Goal: Transaction & Acquisition: Purchase product/service

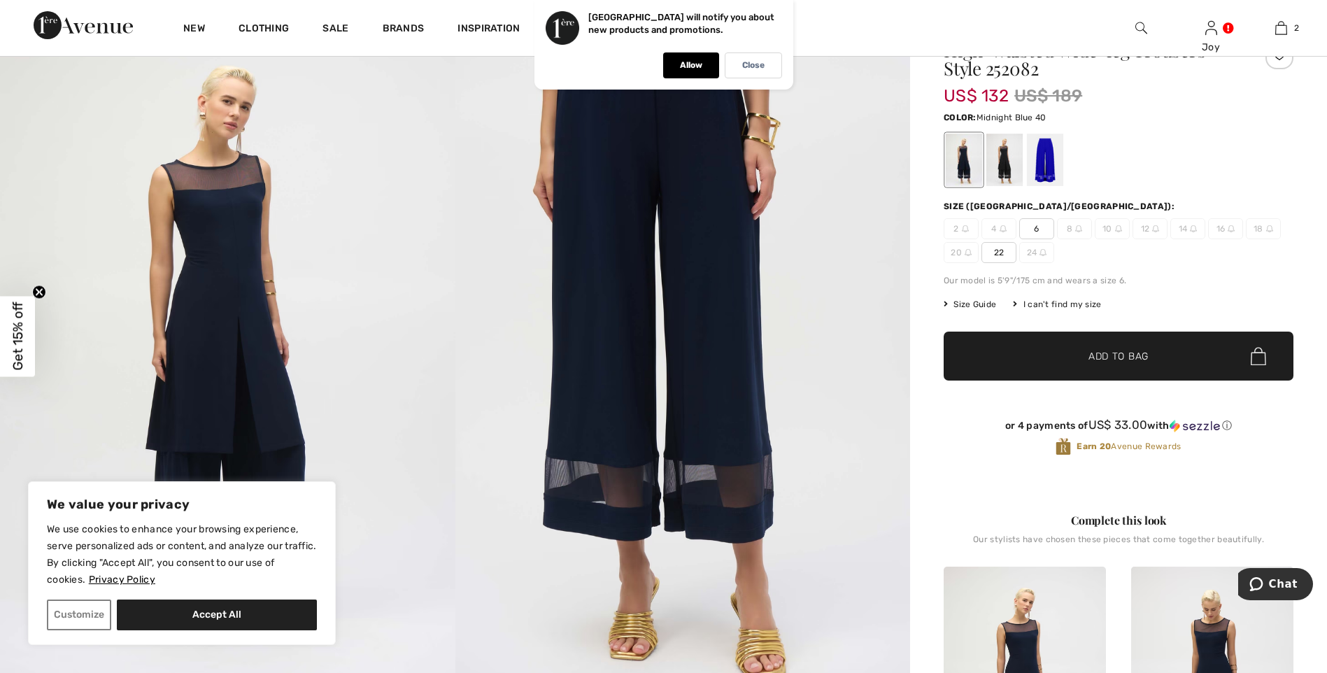
scroll to position [40, 0]
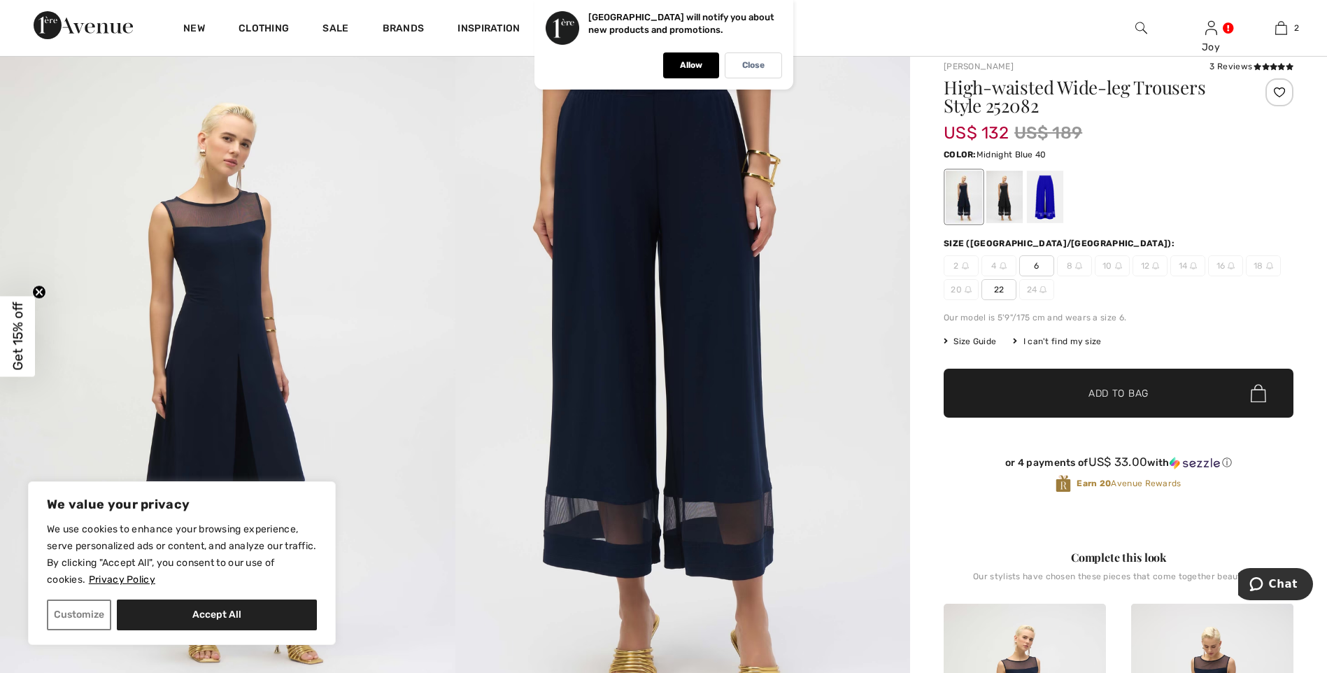
click at [1038, 263] on span "6" at bounding box center [1036, 265] width 35 height 21
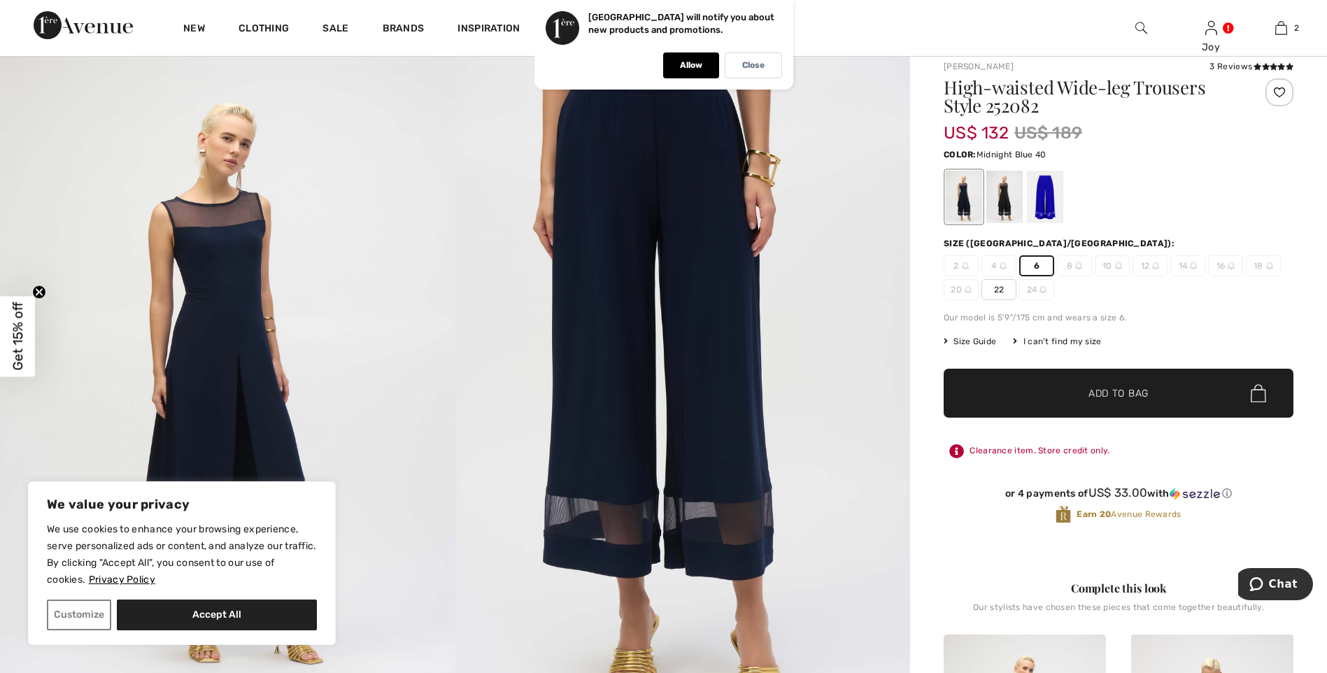
click at [1129, 401] on span "✔ Added to Bag Add to Bag" at bounding box center [1118, 393] width 350 height 49
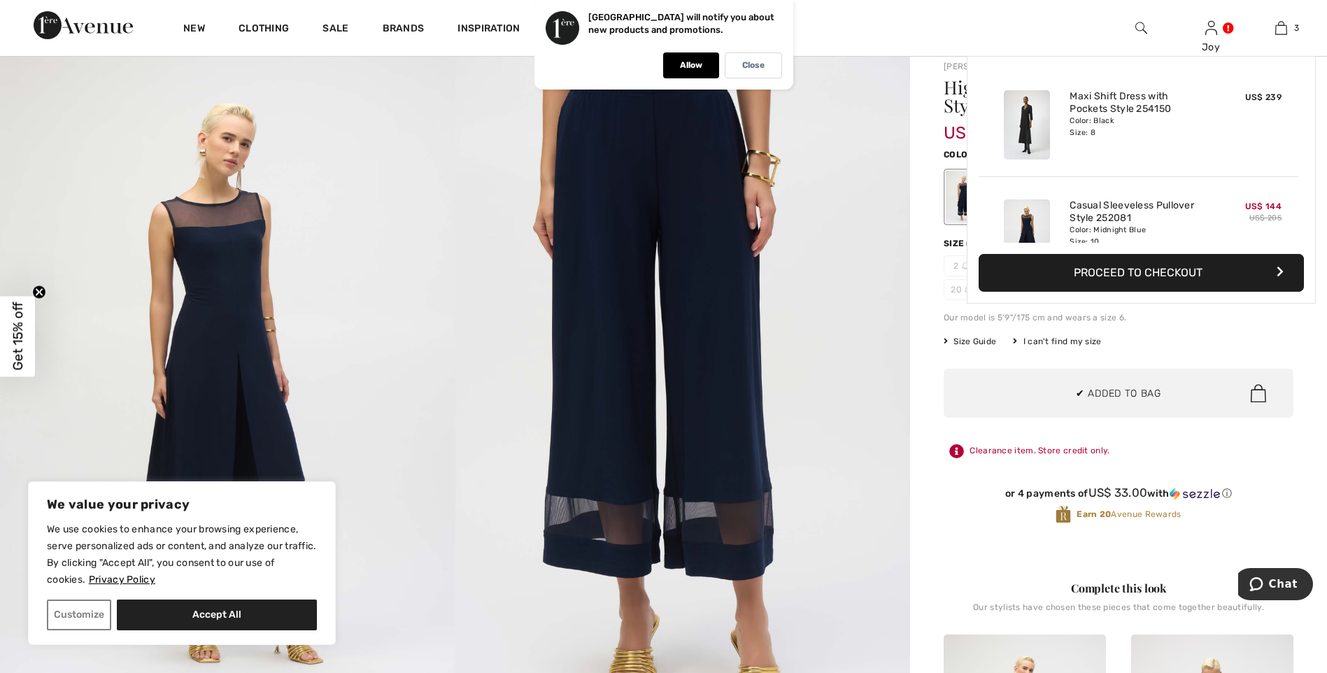
scroll to position [152, 0]
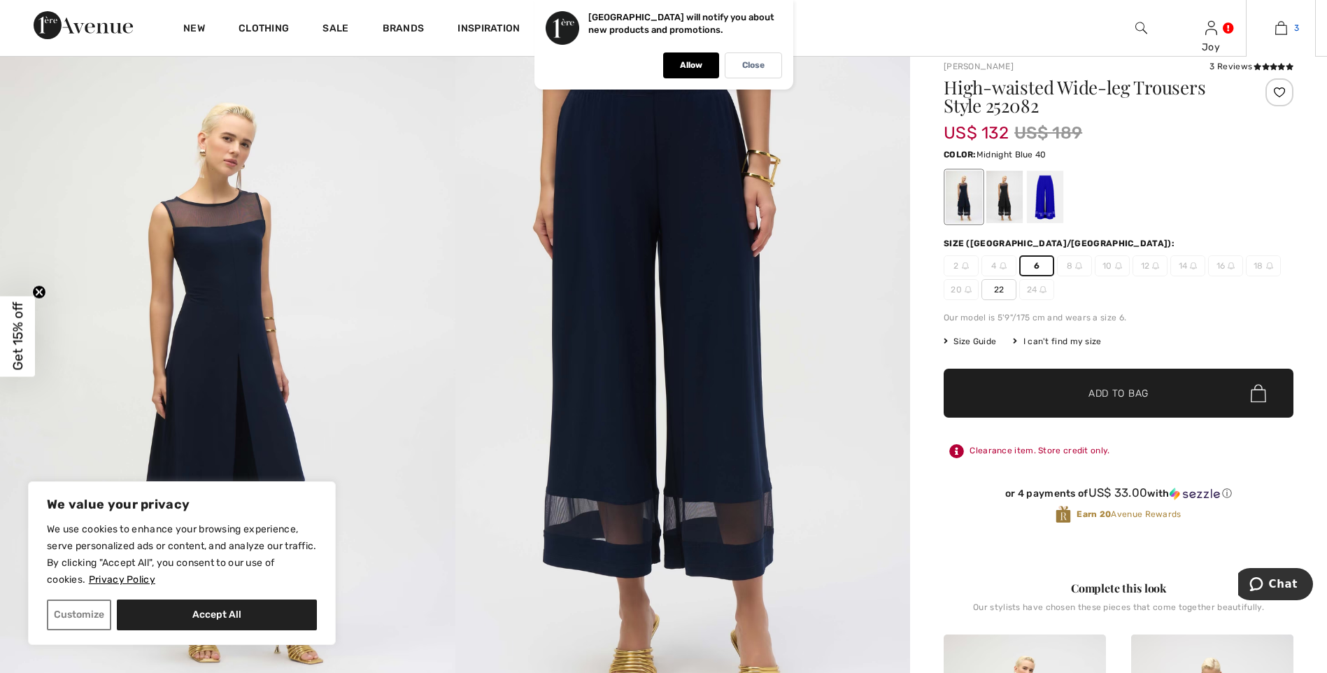
click at [1280, 28] on img at bounding box center [1281, 28] width 12 height 17
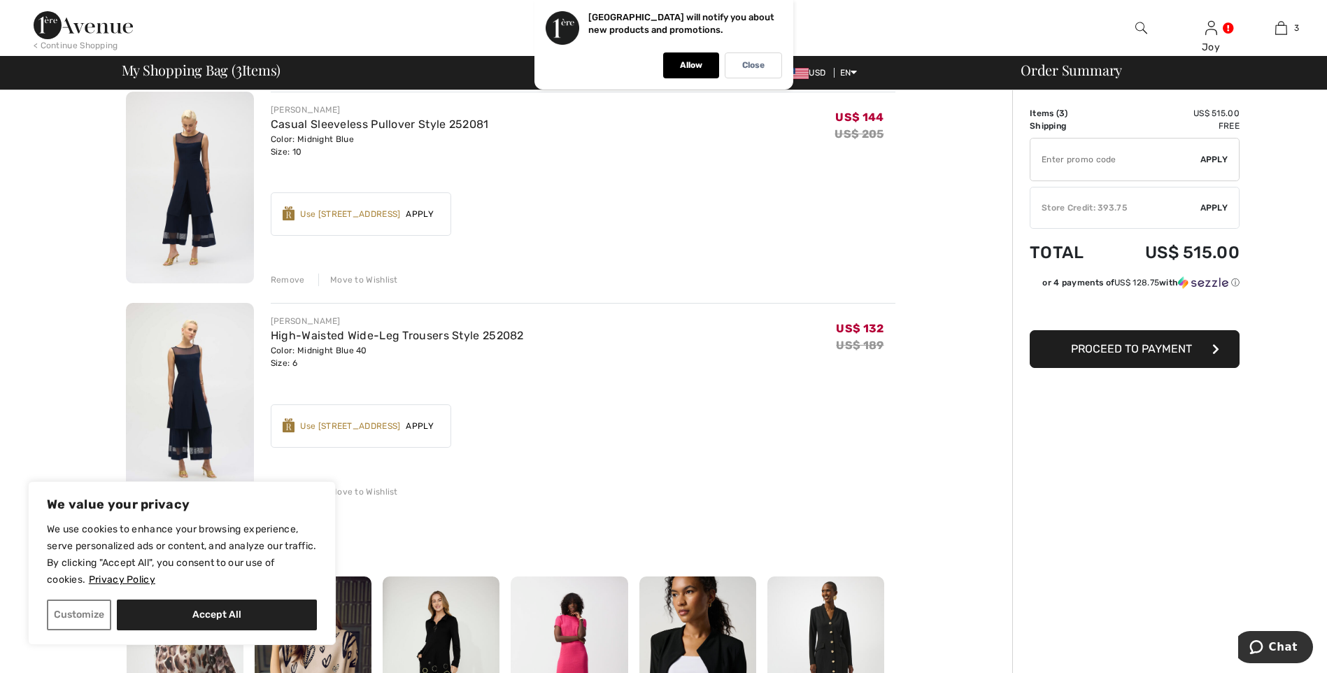
scroll to position [364, 0]
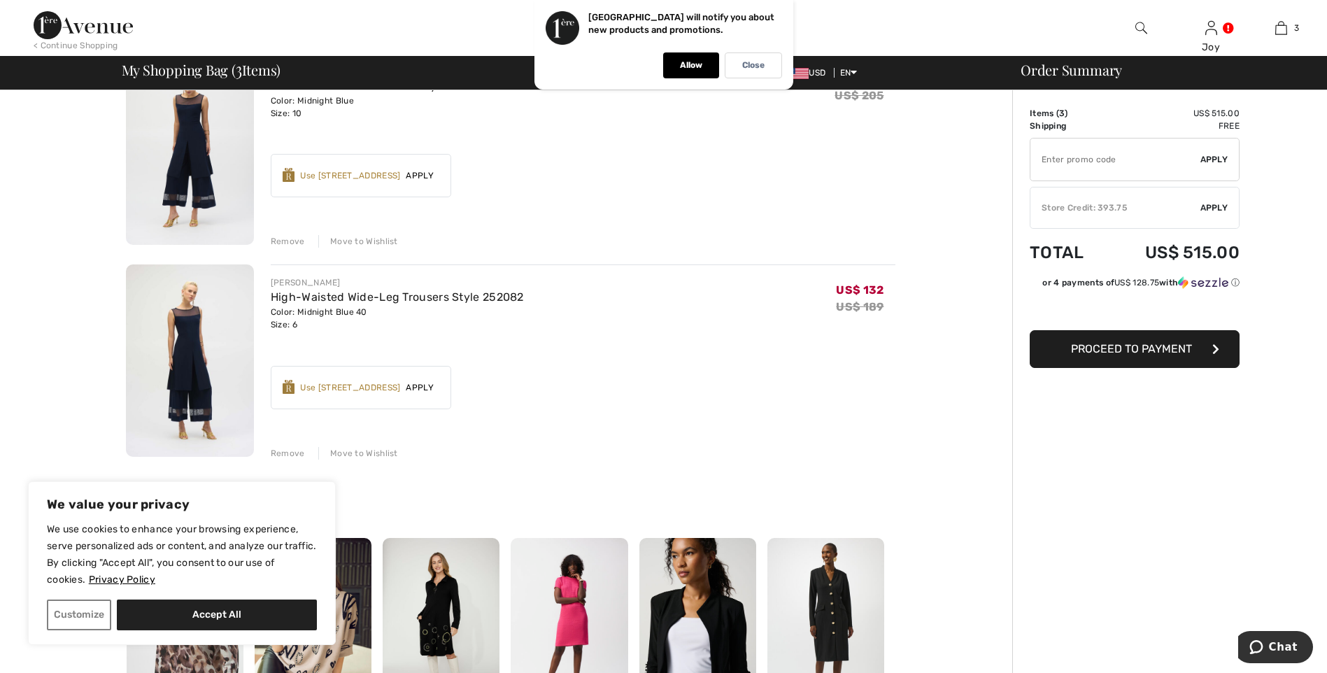
click at [349, 178] on div "Use 700 Avenue Rewards" at bounding box center [350, 175] width 100 height 13
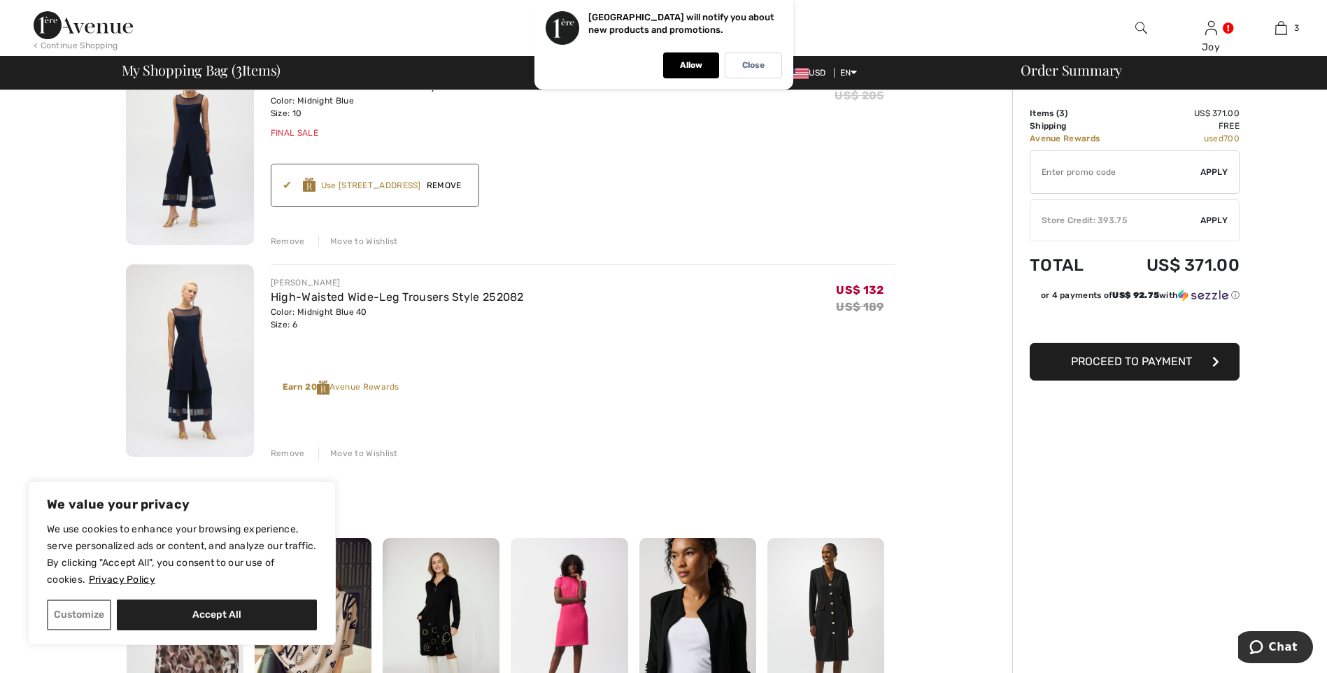
click at [1071, 218] on div "Store Credit: 393.75" at bounding box center [1115, 220] width 170 height 13
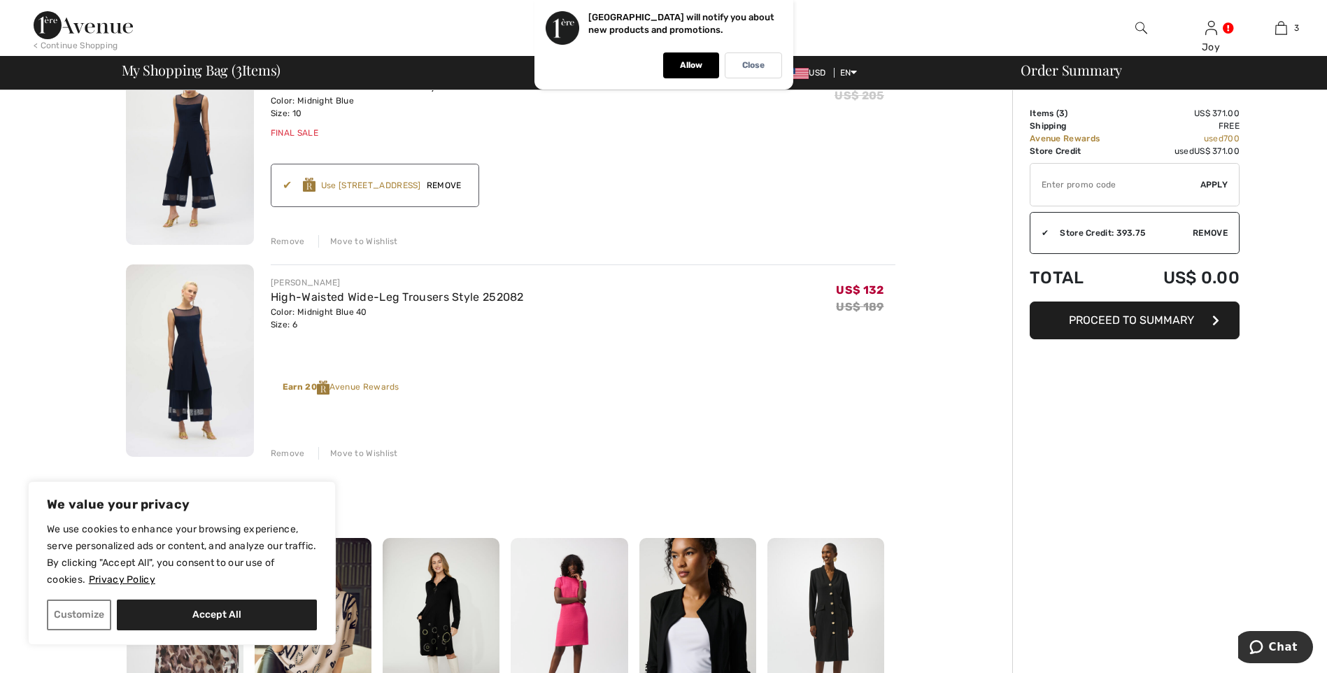
click at [1115, 326] on span "Proceed to Summary" at bounding box center [1130, 319] width 125 height 13
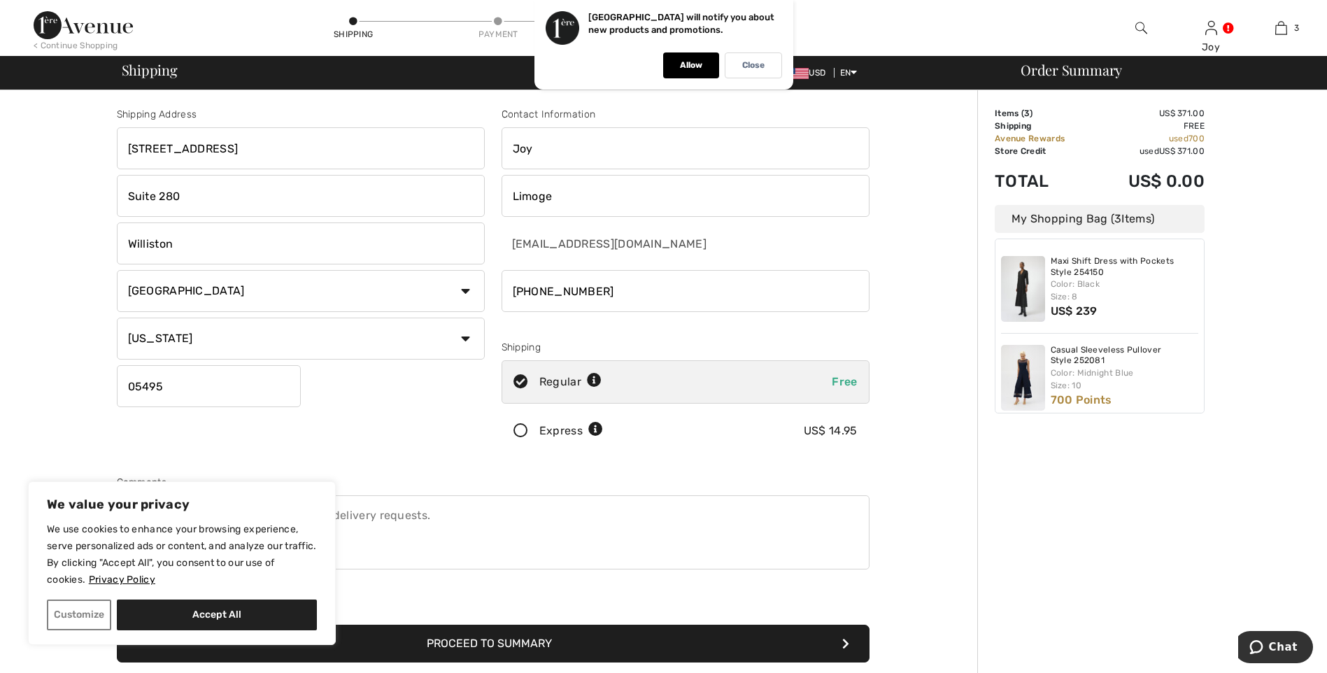
drag, startPoint x: 225, startPoint y: 149, endPoint x: 69, endPoint y: 145, distance: 156.0
click at [69, 145] on div "Shipping Address 600 Blair Park Rd Suite 280 Williston Country Canada United St…" at bounding box center [492, 500] width 968 height 821
type input "300 Cornerstone Drive"
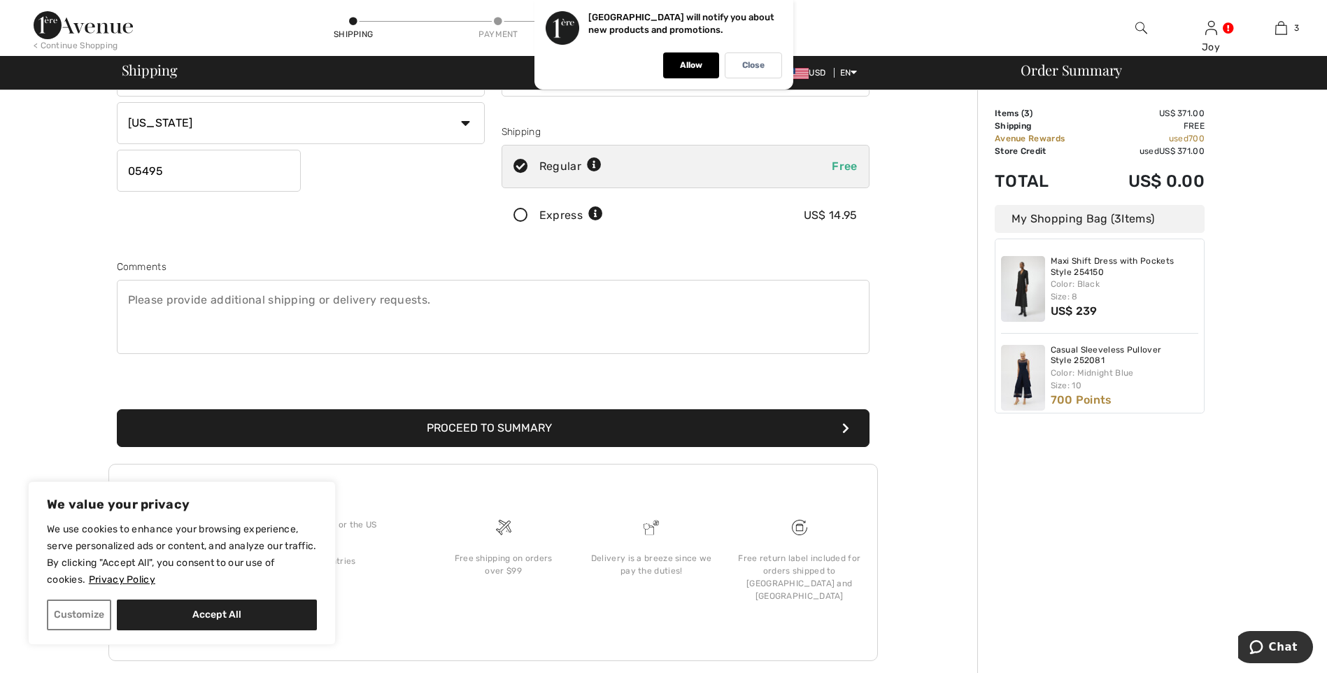
scroll to position [226, 0]
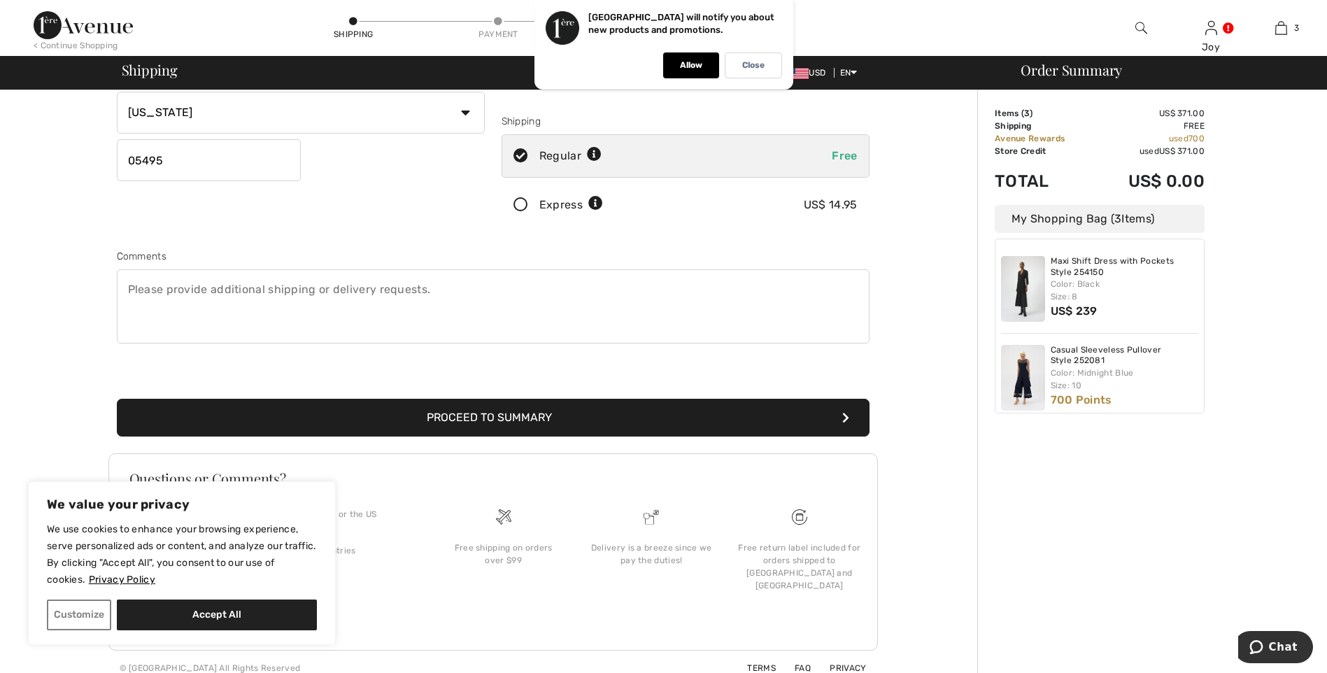
click at [454, 418] on button "Proceed to Summary" at bounding box center [493, 418] width 752 height 38
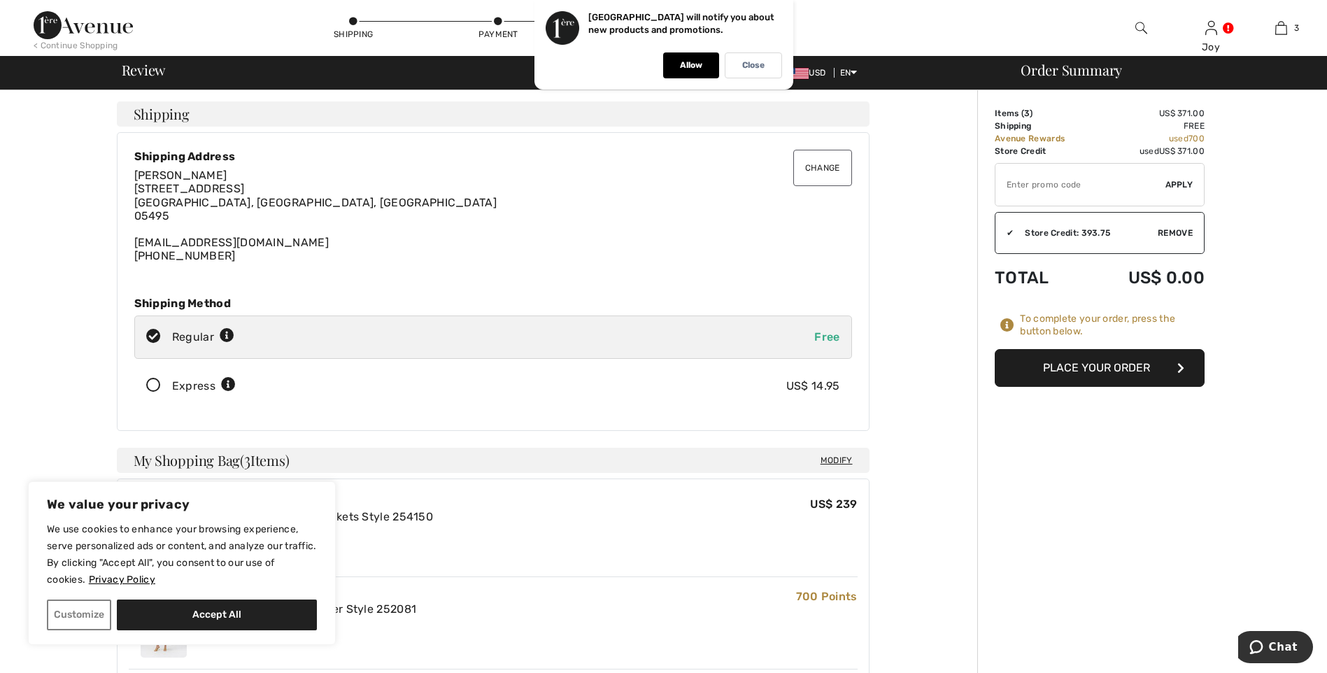
click at [1096, 373] on button "Place Your Order" at bounding box center [1099, 368] width 210 height 38
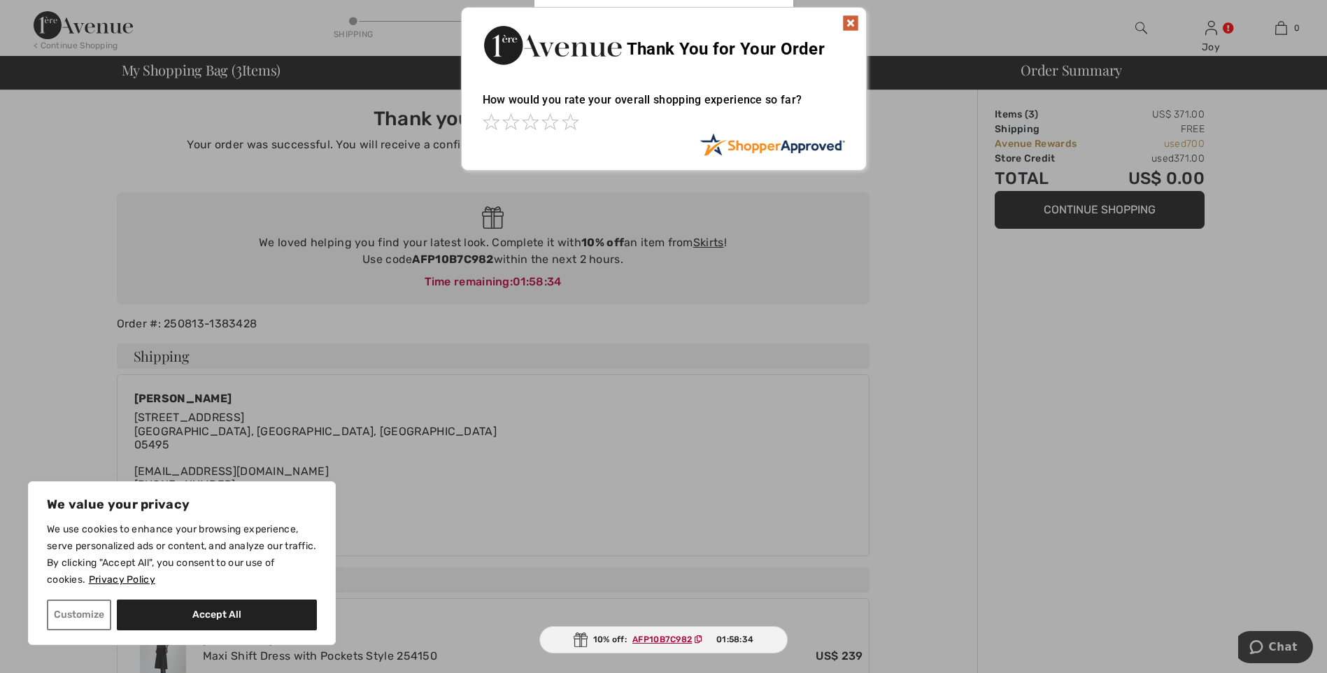
click at [848, 24] on img at bounding box center [850, 23] width 17 height 17
